Goal: Information Seeking & Learning: Find specific fact

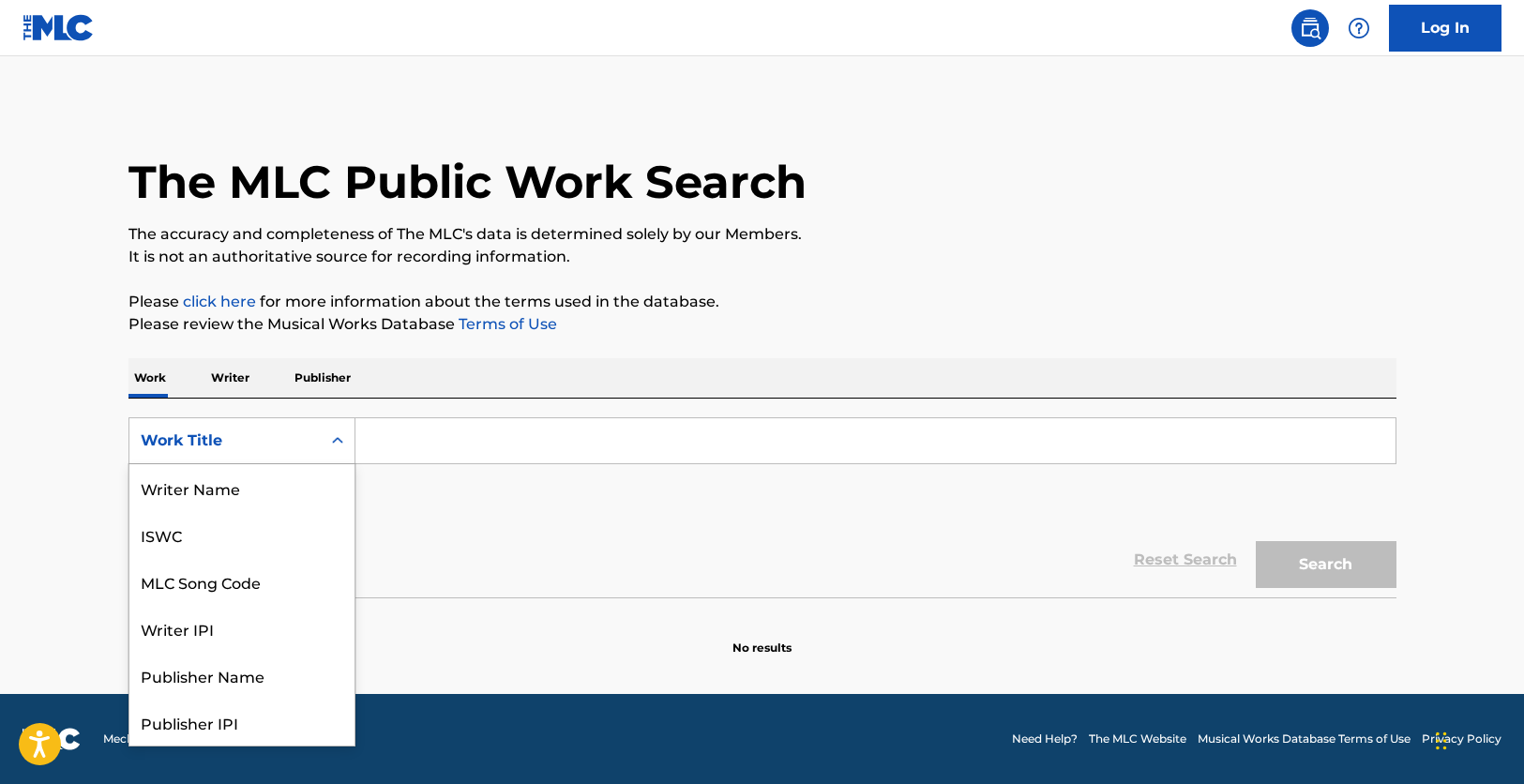
scroll to position [93, 0]
click at [295, 495] on div "MLC Song Code" at bounding box center [242, 487] width 225 height 47
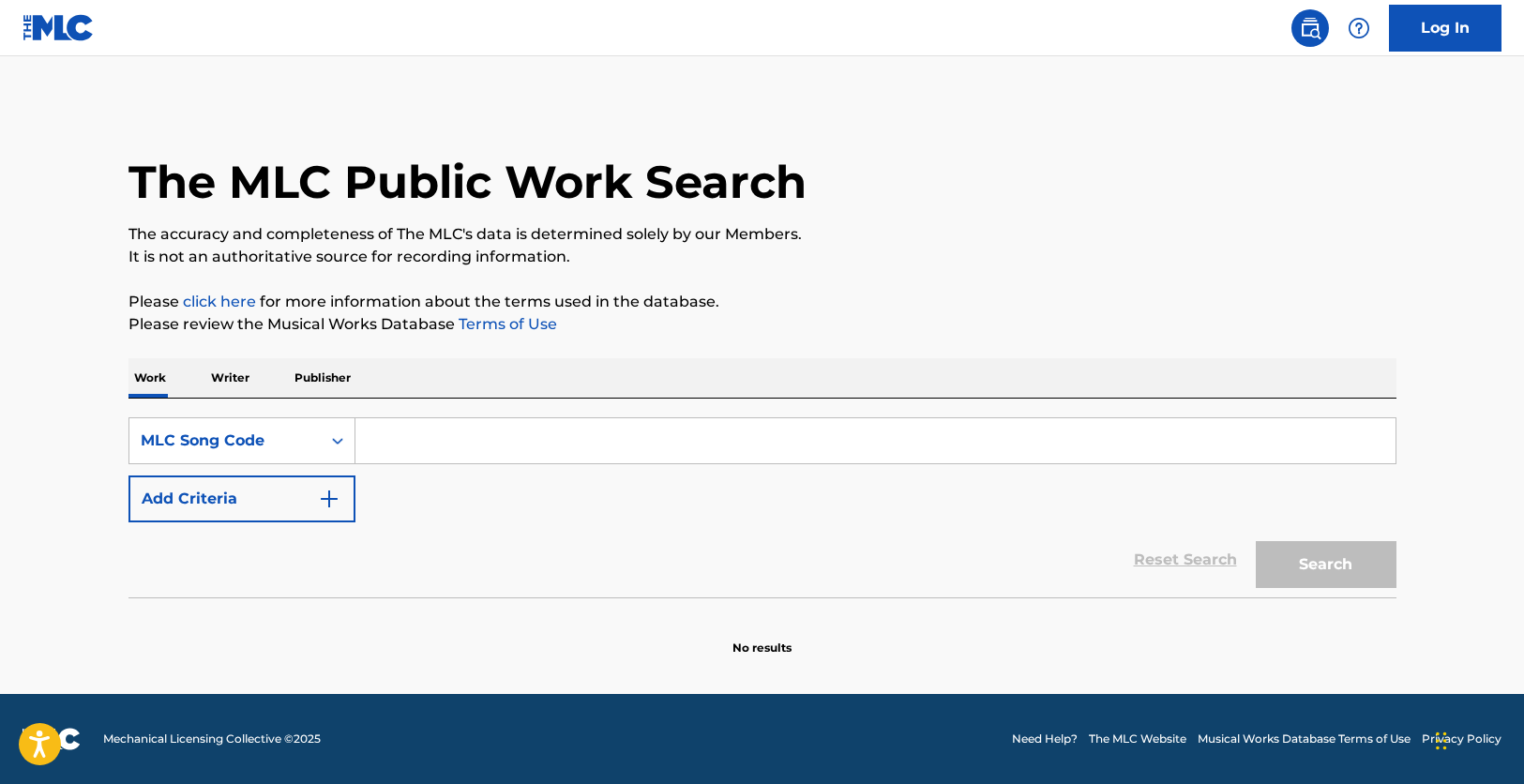
click at [438, 461] on input "Search Form" at bounding box center [875, 440] width 1040 height 45
paste input "G39018"
click at [1256, 541] on button "Search" at bounding box center [1327, 564] width 141 height 47
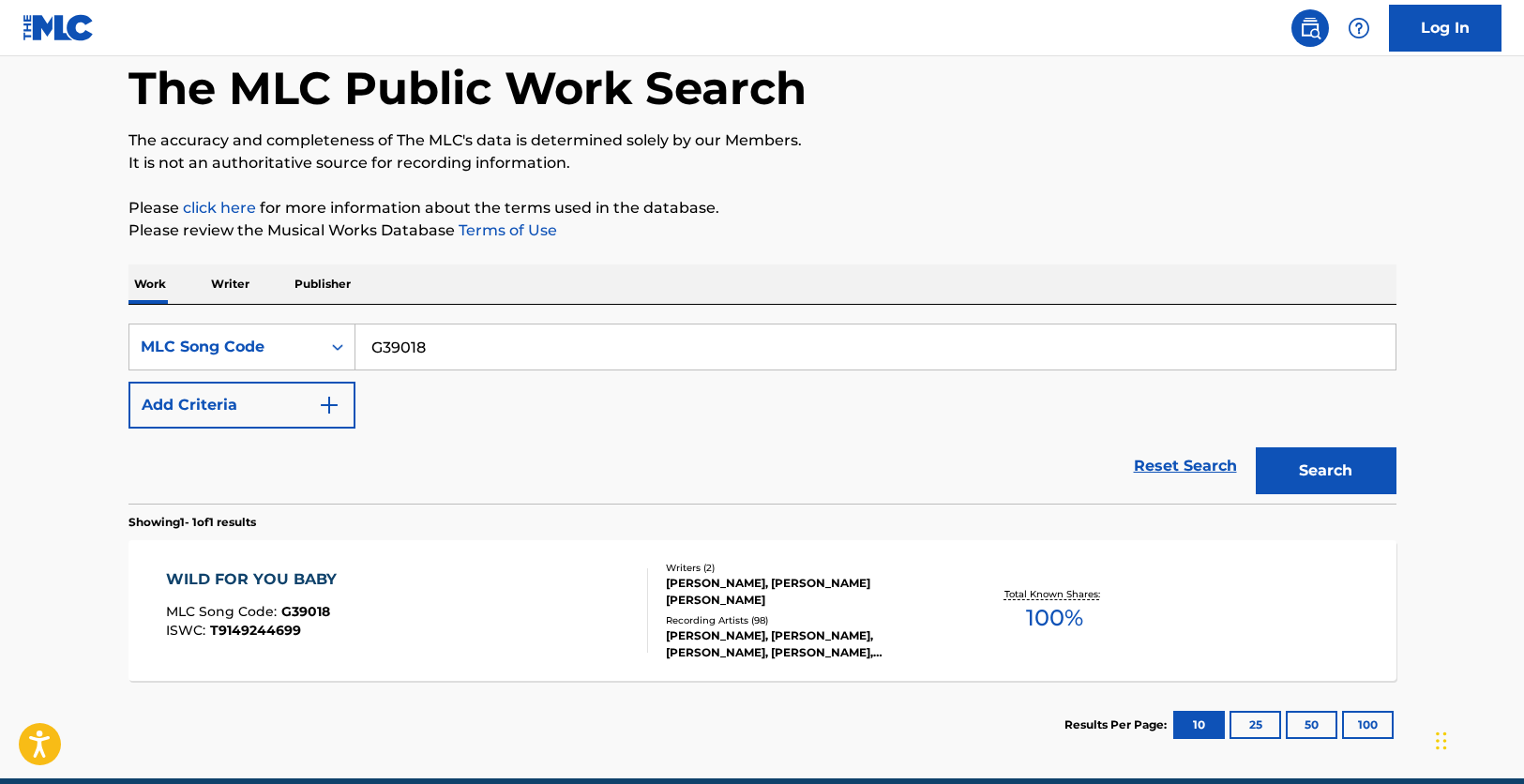
click at [223, 768] on main "The MLC Public Work Search The accuracy and completeness of The MLC's data is d…" at bounding box center [762, 371] width 1524 height 815
click at [461, 347] on input "G39018" at bounding box center [875, 346] width 1040 height 45
paste input "EB0G4N"
type input "EB0G4N"
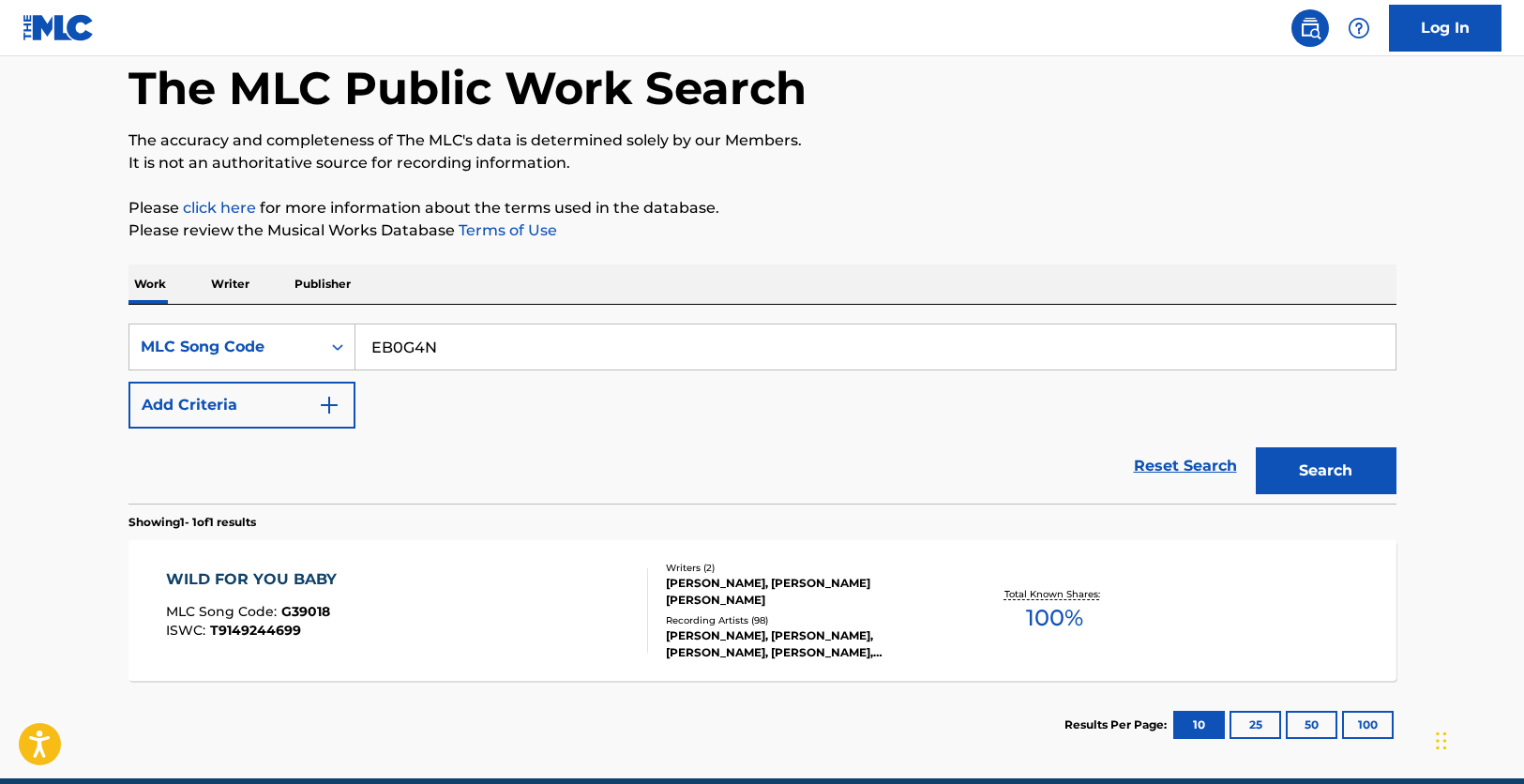
drag, startPoint x: 1419, startPoint y: 460, endPoint x: 1409, endPoint y: 456, distance: 10.8
click at [1409, 456] on main "The MLC Public Work Search The accuracy and completeness of The MLC's data is d…" at bounding box center [762, 371] width 1524 height 815
click at [1390, 456] on button "Search" at bounding box center [1327, 470] width 141 height 47
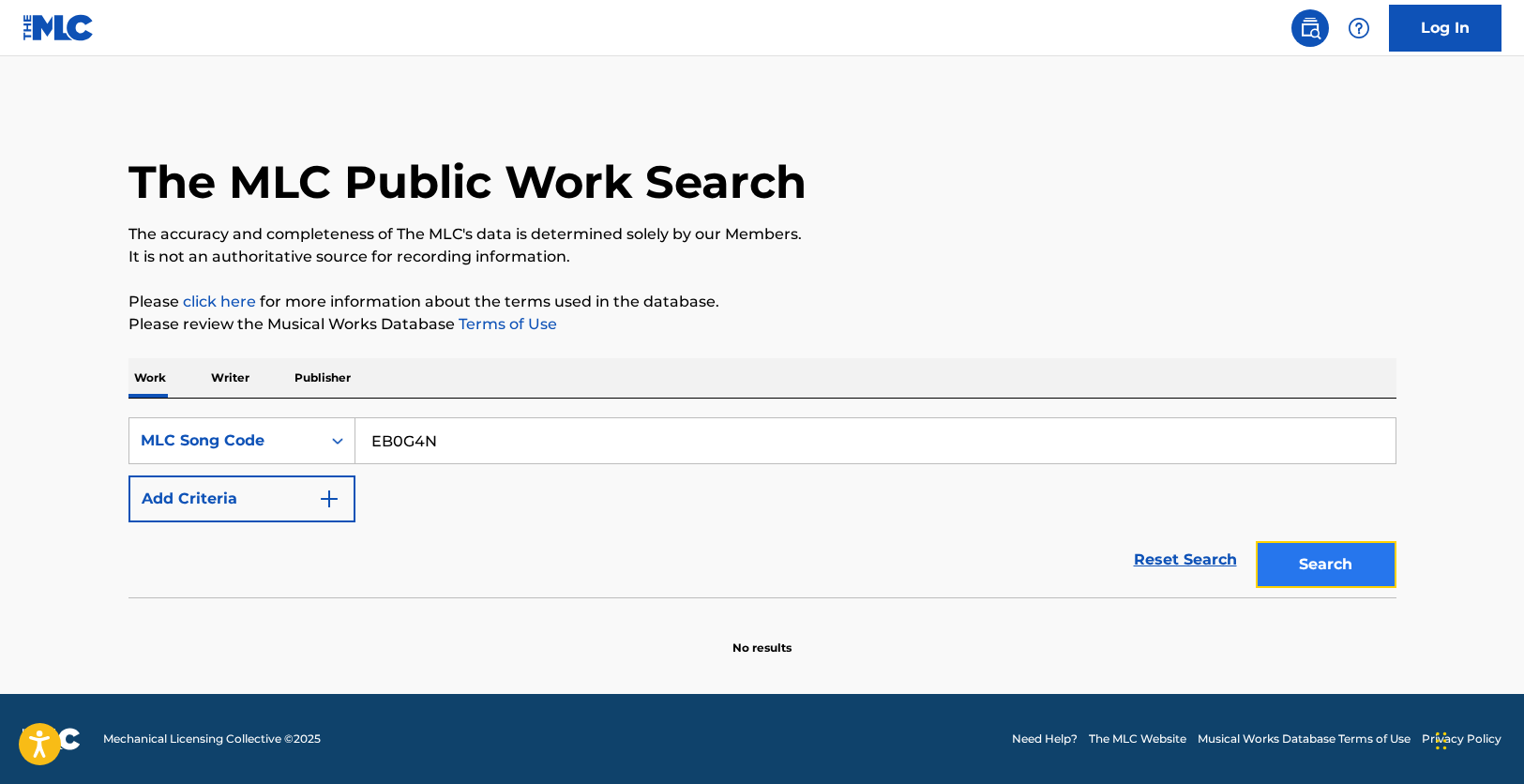
click at [1314, 575] on button "Search" at bounding box center [1327, 564] width 141 height 47
